Goal: Share content

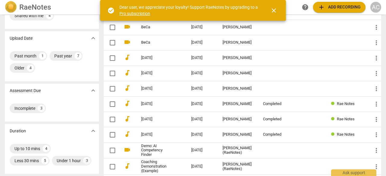
scroll to position [40, 0]
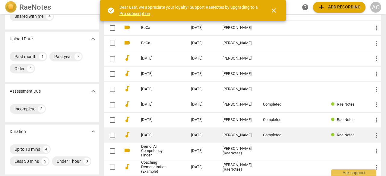
click at [110, 135] on input "checkbox" at bounding box center [112, 135] width 13 height 7
checkbox input "false"
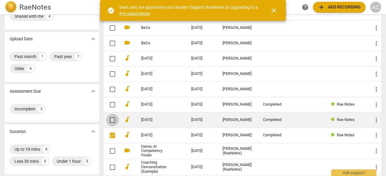
click at [110, 121] on input "checkbox" at bounding box center [112, 120] width 13 height 7
checkbox input "false"
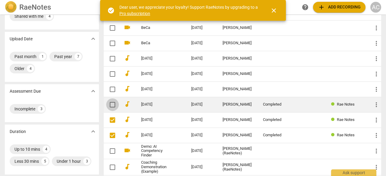
click at [112, 105] on input "checkbox" at bounding box center [112, 104] width 13 height 7
checkbox input "false"
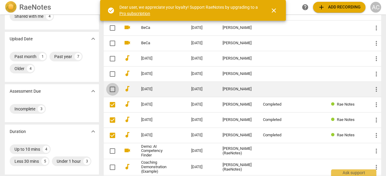
click at [111, 89] on input "checkbox" at bounding box center [112, 89] width 13 height 7
checkbox input "false"
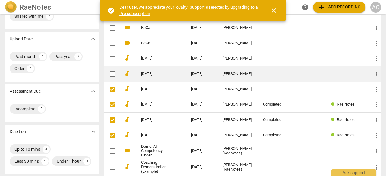
click at [111, 71] on input "checkbox" at bounding box center [112, 74] width 13 height 7
checkbox input "false"
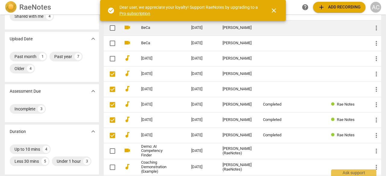
click at [112, 29] on input "checkbox" at bounding box center [112, 27] width 13 height 7
checkbox input "false"
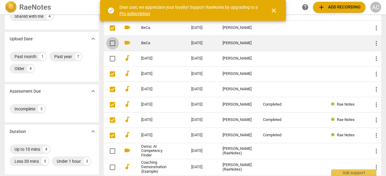
click at [115, 43] on input "checkbox" at bounding box center [112, 43] width 13 height 7
checkbox input "false"
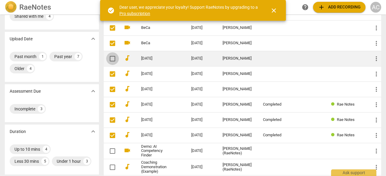
click at [112, 55] on input "checkbox" at bounding box center [112, 58] width 13 height 7
checkbox input "false"
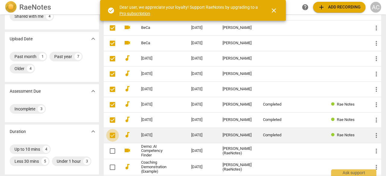
click at [108, 134] on input "checkbox" at bounding box center [112, 135] width 13 height 7
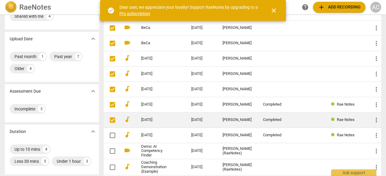
click at [112, 118] on input "checkbox" at bounding box center [112, 120] width 13 height 7
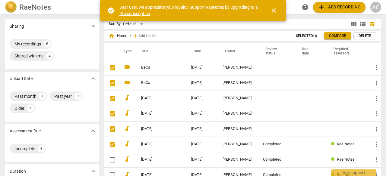
scroll to position [0, 0]
click at [256, 42] on div "home Home / add Add folder Selected: 6 Compare Delete Type Title Date Owner Rev…" at bounding box center [245, 142] width 282 height 219
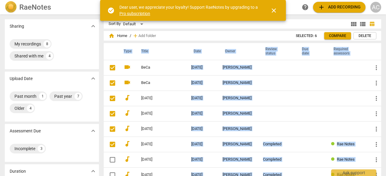
click at [256, 42] on div "home Home / add Add folder Selected: 6 Compare Delete Type Title Date Owner Rev…" at bounding box center [245, 142] width 282 height 219
click at [275, 11] on span "close" at bounding box center [273, 10] width 7 height 7
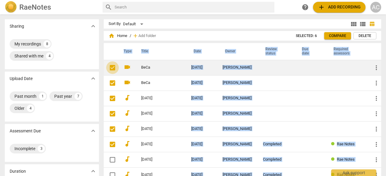
click at [113, 68] on input "checkbox" at bounding box center [112, 67] width 13 height 7
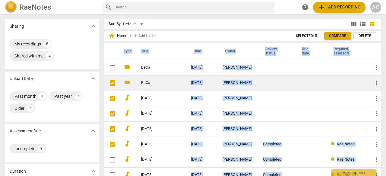
click at [111, 82] on input "checkbox" at bounding box center [112, 83] width 13 height 7
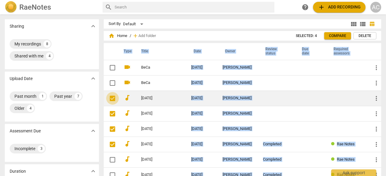
click at [113, 99] on input "checkbox" at bounding box center [112, 98] width 13 height 7
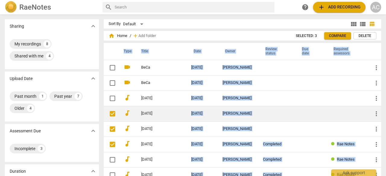
click at [110, 118] on span at bounding box center [112, 114] width 13 height 13
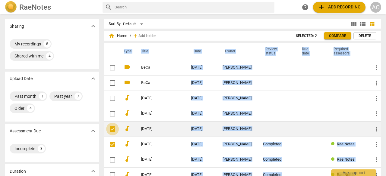
click at [110, 129] on input "checkbox" at bounding box center [112, 129] width 13 height 7
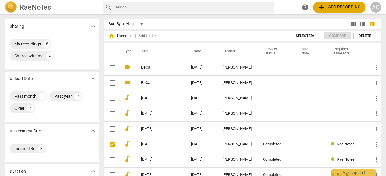
drag, startPoint x: 385, startPoint y: 2, endPoint x: 247, endPoint y: 36, distance: 141.4
click at [247, 36] on div "home Home / add Add folder" at bounding box center [198, 36] width 180 height 10
click at [60, 123] on div "Sharing expand_more My recordings 8 Shared with me 4 Upload Date expand_more Pa…" at bounding box center [52, 168] width 94 height 299
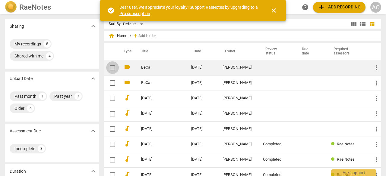
click at [112, 68] on input "checkbox" at bounding box center [112, 67] width 13 height 7
checkbox input "false"
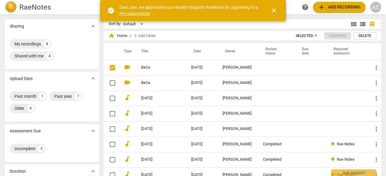
click at [275, 10] on span "close" at bounding box center [273, 10] width 7 height 7
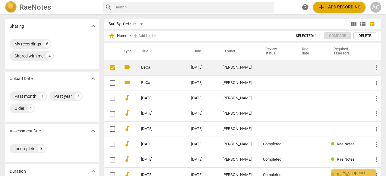
click at [141, 69] on link "BeCa" at bounding box center [155, 67] width 28 height 5
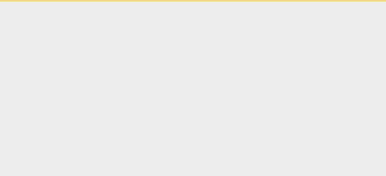
click at [141, 2] on html "Ask support" at bounding box center [193, 1] width 386 height 2
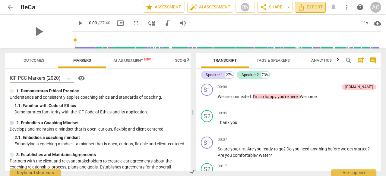
click at [300, 9] on icon "Export" at bounding box center [300, 7] width 7 height 7
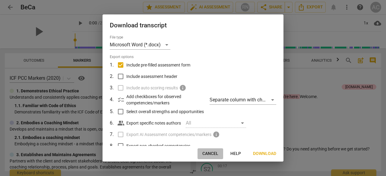
click at [208, 152] on span "Cancel" at bounding box center [210, 154] width 16 height 6
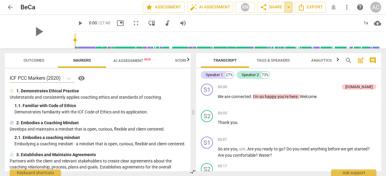
click at [286, 8] on span "arrow_drop_down" at bounding box center [288, 7] width 7 height 7
click at [275, 18] on span "Copy link" at bounding box center [271, 19] width 20 height 6
